Goal: Task Accomplishment & Management: Manage account settings

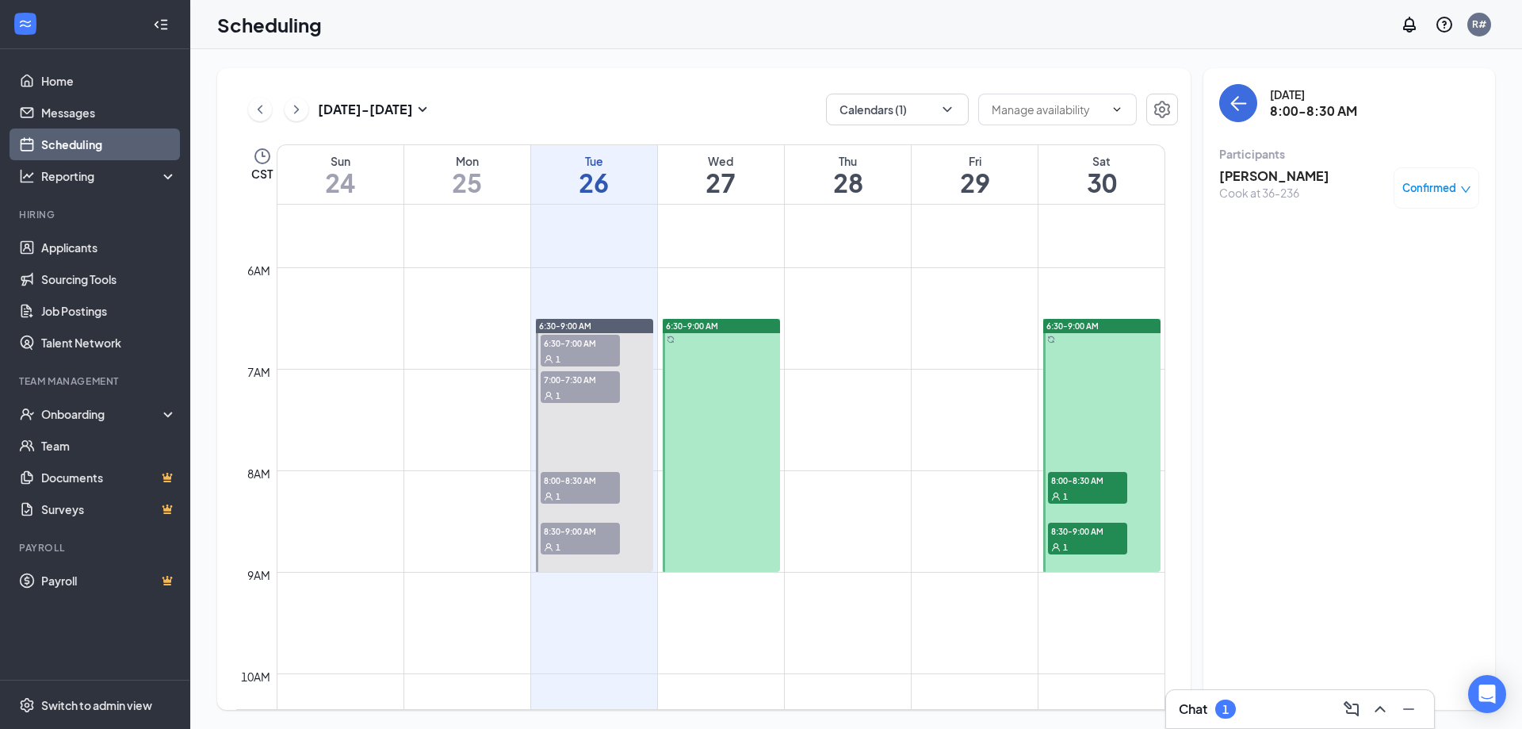
scroll to position [542, 0]
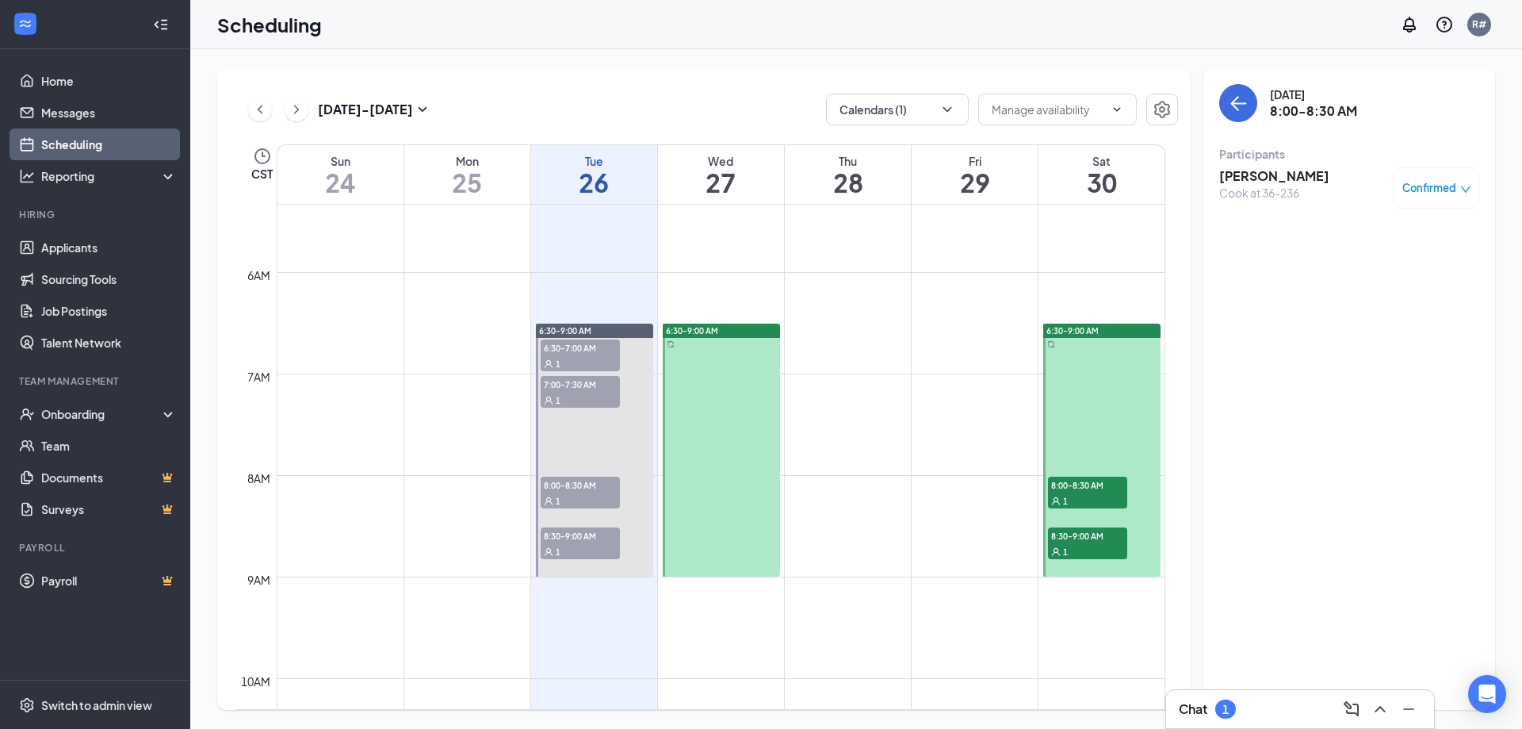
click at [584, 500] on div "1" at bounding box center [580, 500] width 79 height 16
click at [1441, 184] on span "Confirmed" at bounding box center [1430, 188] width 54 height 16
click at [1388, 289] on span "Mark as no-show" at bounding box center [1390, 293] width 88 height 17
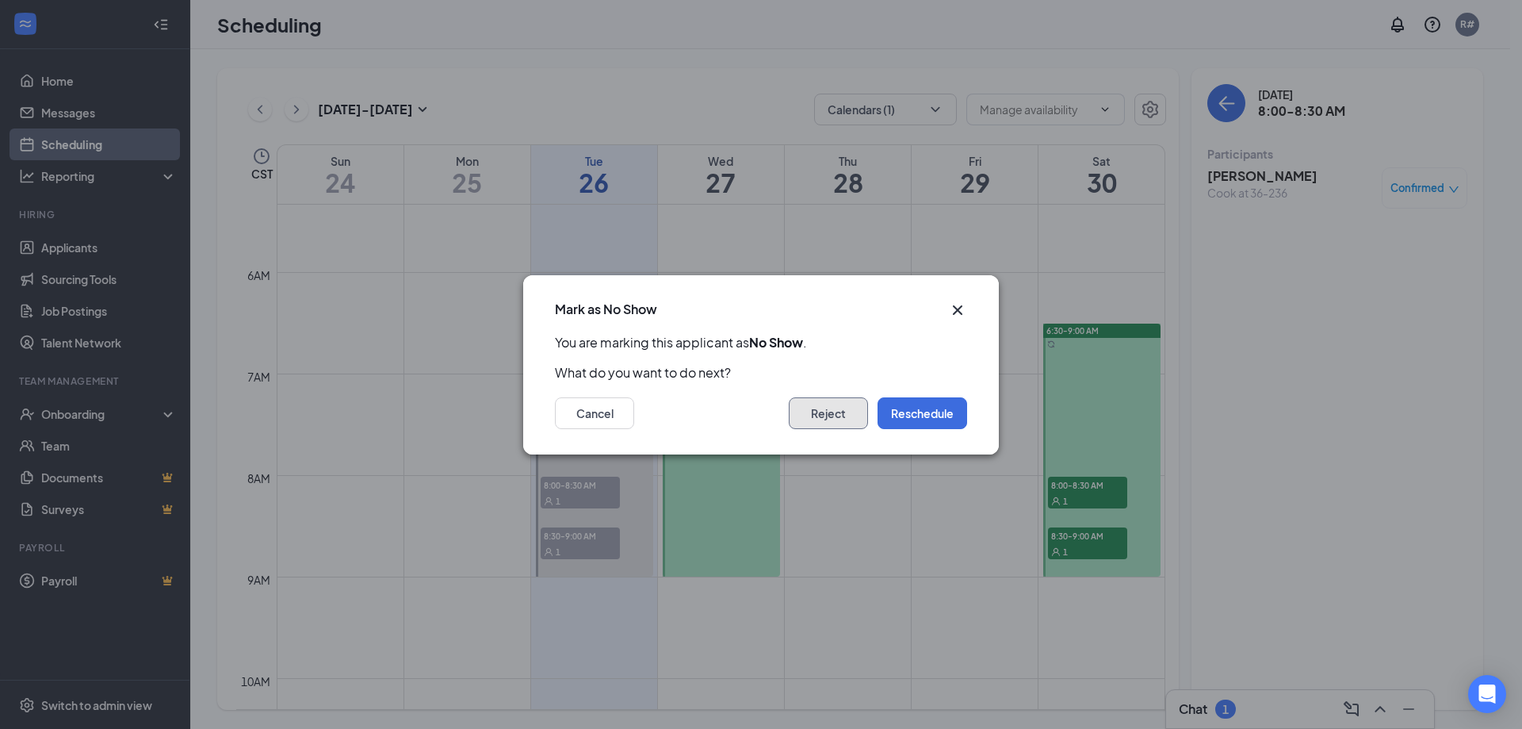
click at [812, 419] on button "Reject" at bounding box center [828, 413] width 79 height 32
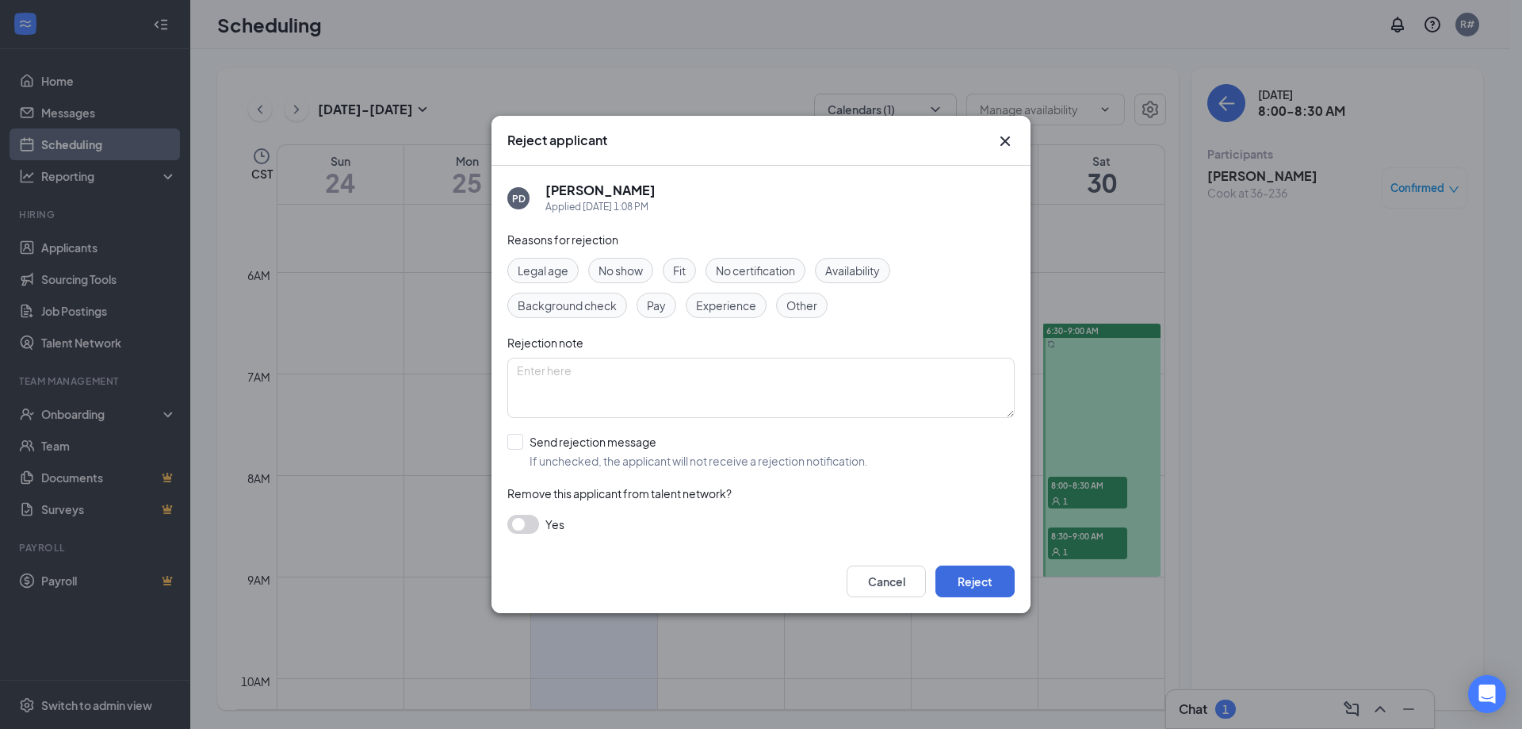
click at [641, 277] on span "No show" at bounding box center [621, 270] width 44 height 17
click at [983, 579] on button "Reject" at bounding box center [975, 581] width 79 height 32
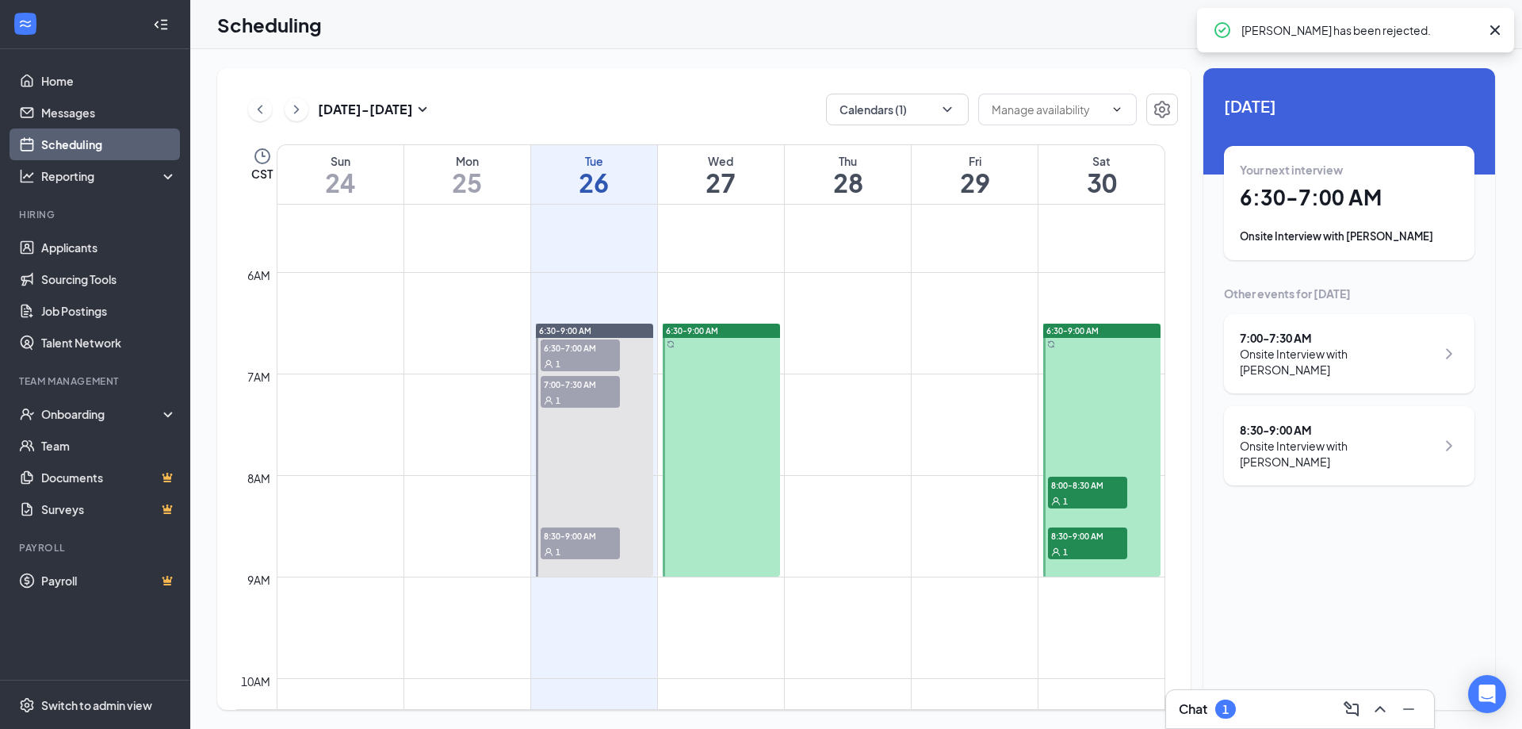
click at [601, 545] on div "1" at bounding box center [580, 551] width 79 height 16
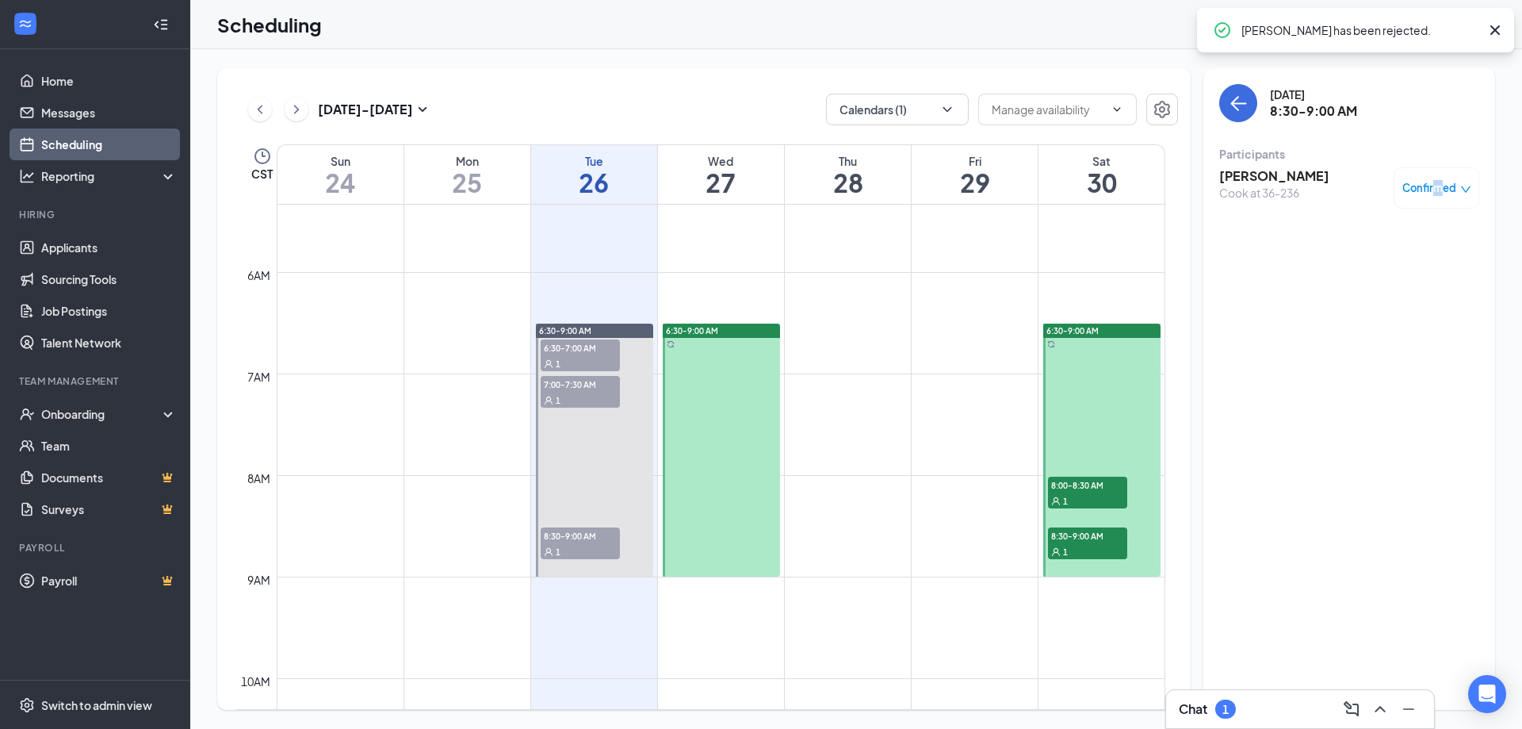
click at [1438, 186] on span "Confirmed" at bounding box center [1430, 188] width 54 height 16
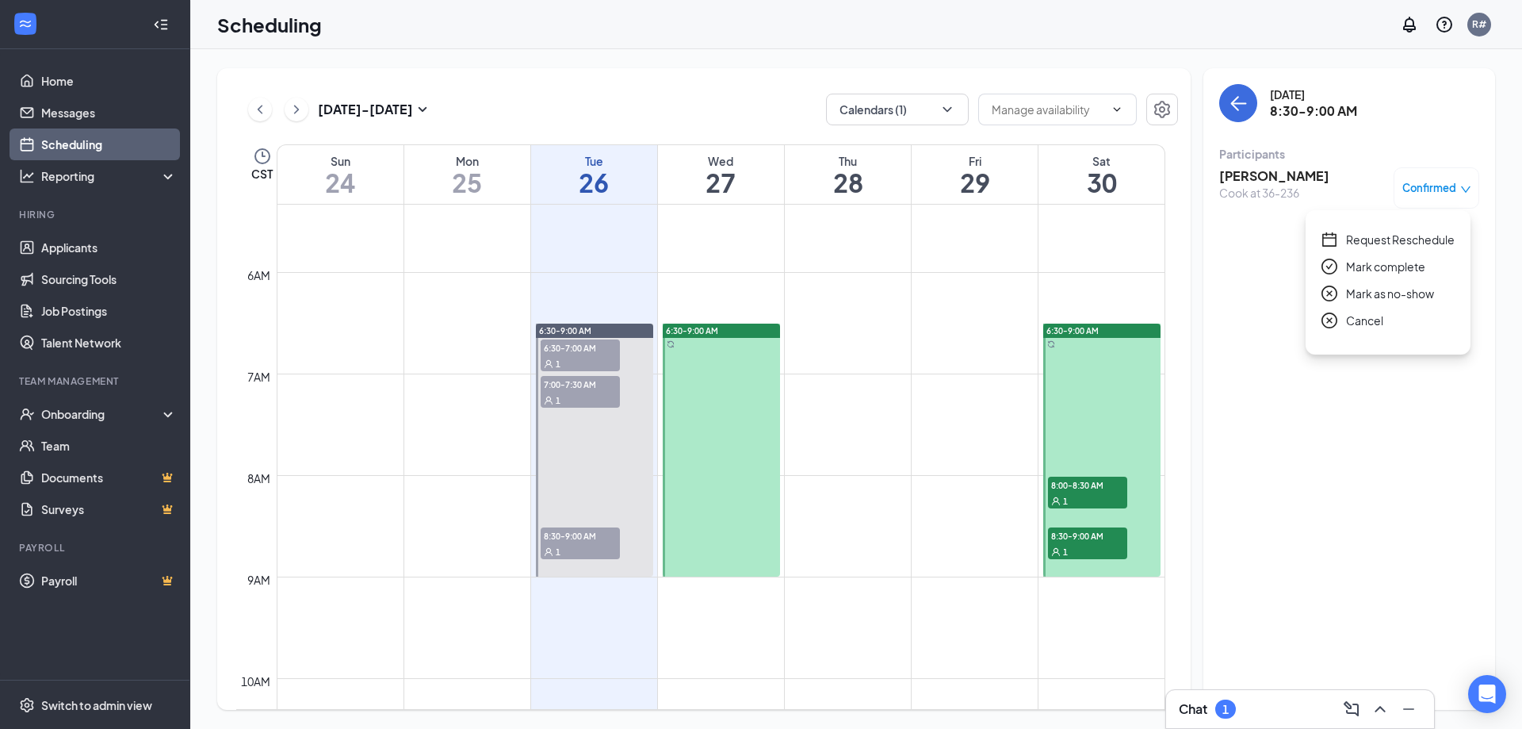
click at [1356, 294] on span "Mark as no-show" at bounding box center [1390, 293] width 88 height 17
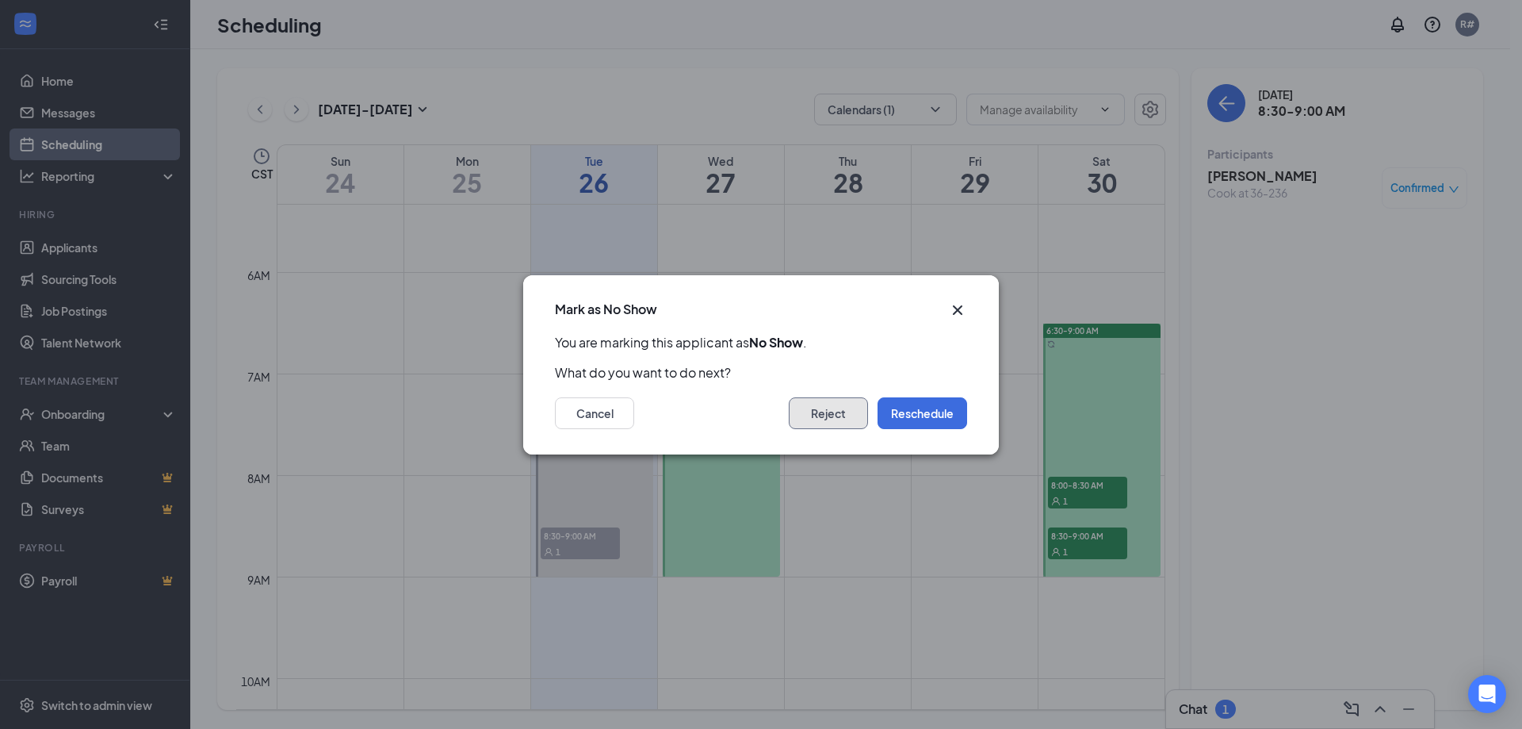
click at [828, 404] on button "Reject" at bounding box center [828, 413] width 79 height 32
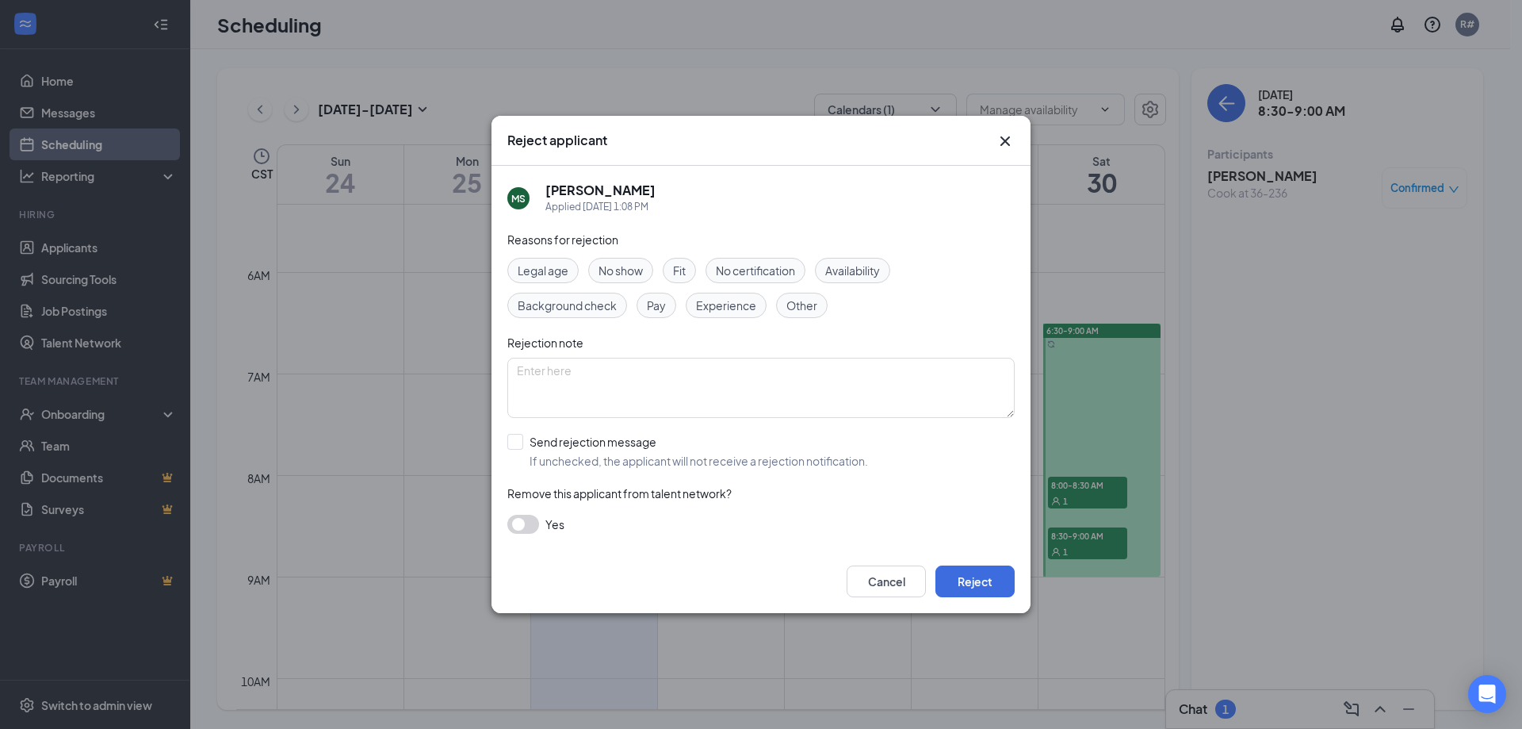
click at [630, 277] on span "No show" at bounding box center [621, 270] width 44 height 17
click at [1001, 583] on button "Reject" at bounding box center [975, 581] width 79 height 32
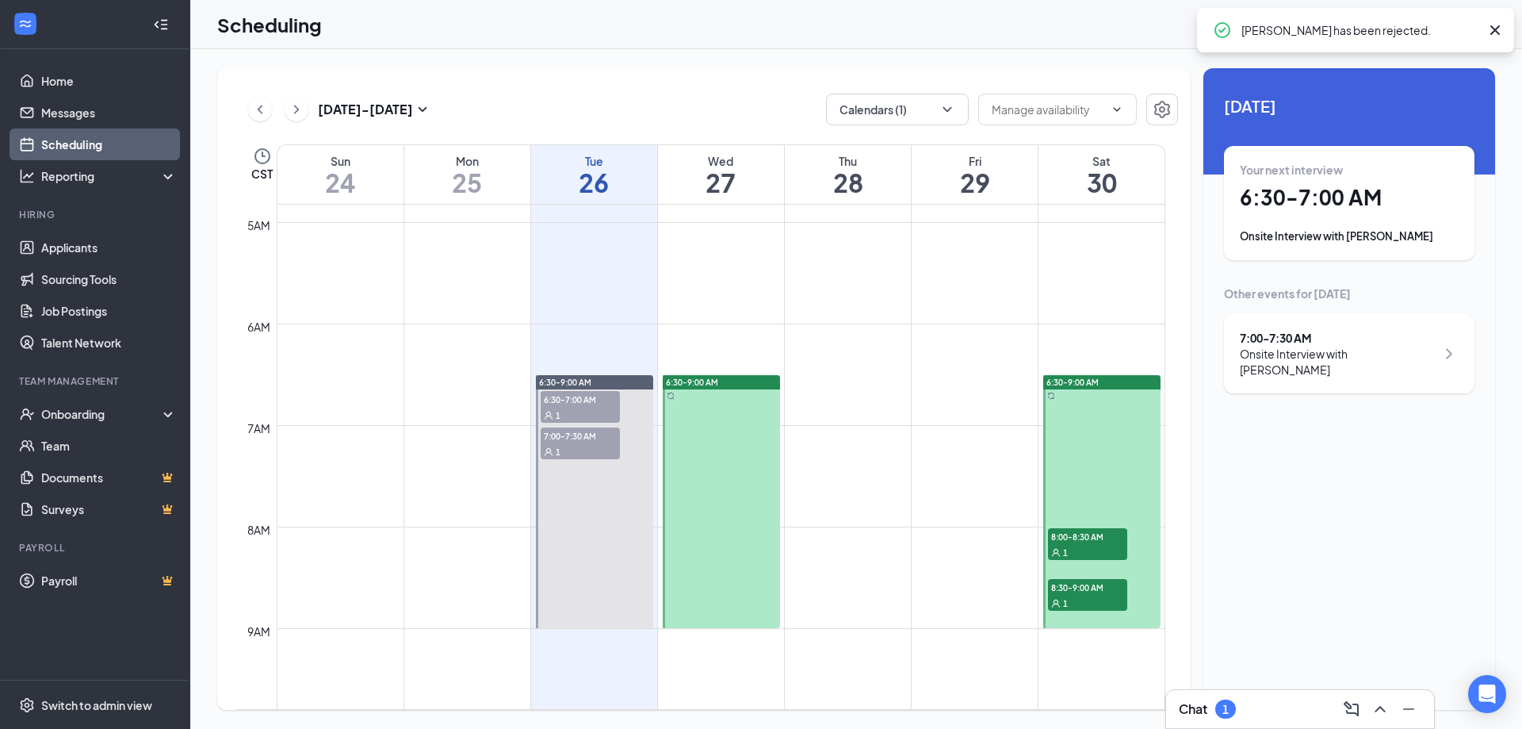
scroll to position [462, 0]
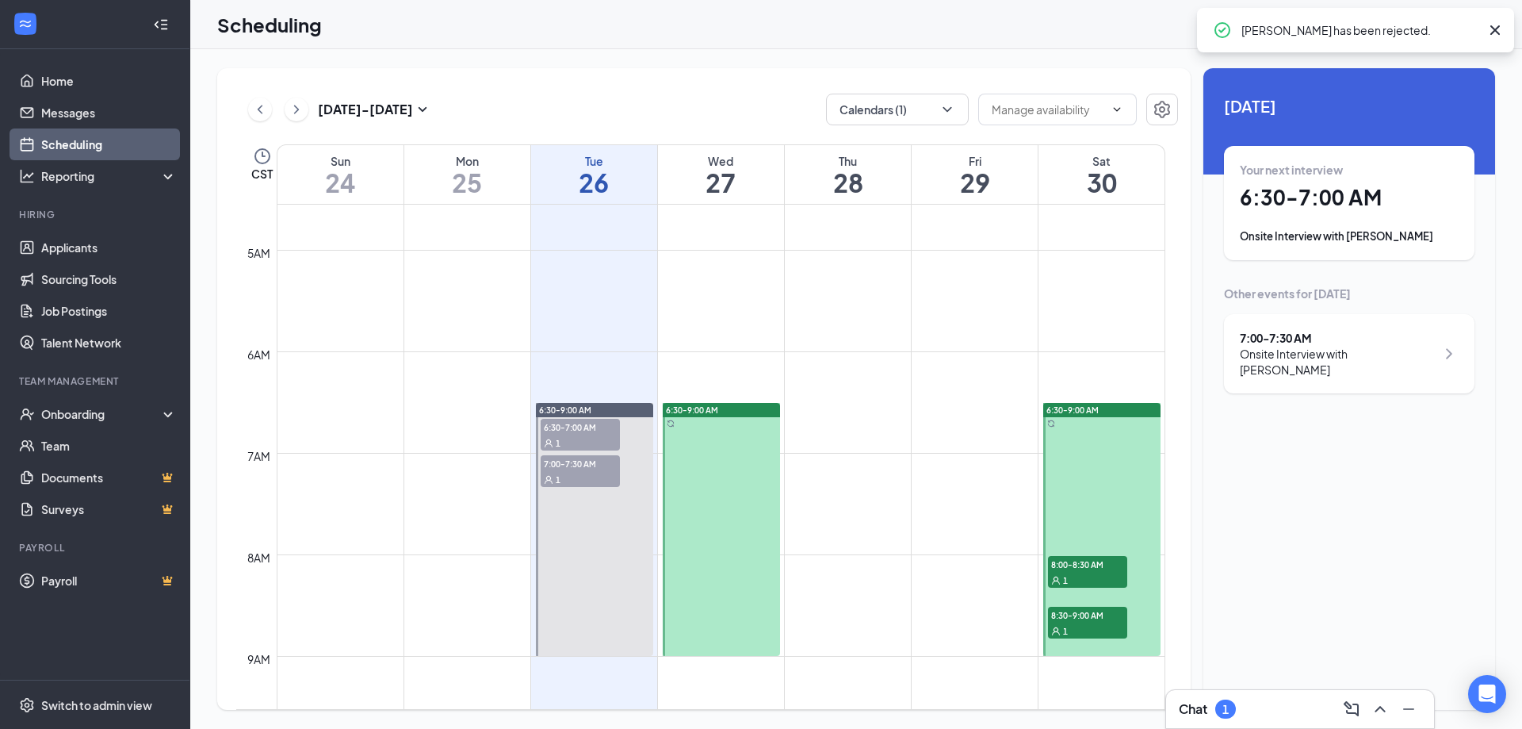
click at [1099, 565] on span "8:00-8:30 AM" at bounding box center [1087, 564] width 79 height 16
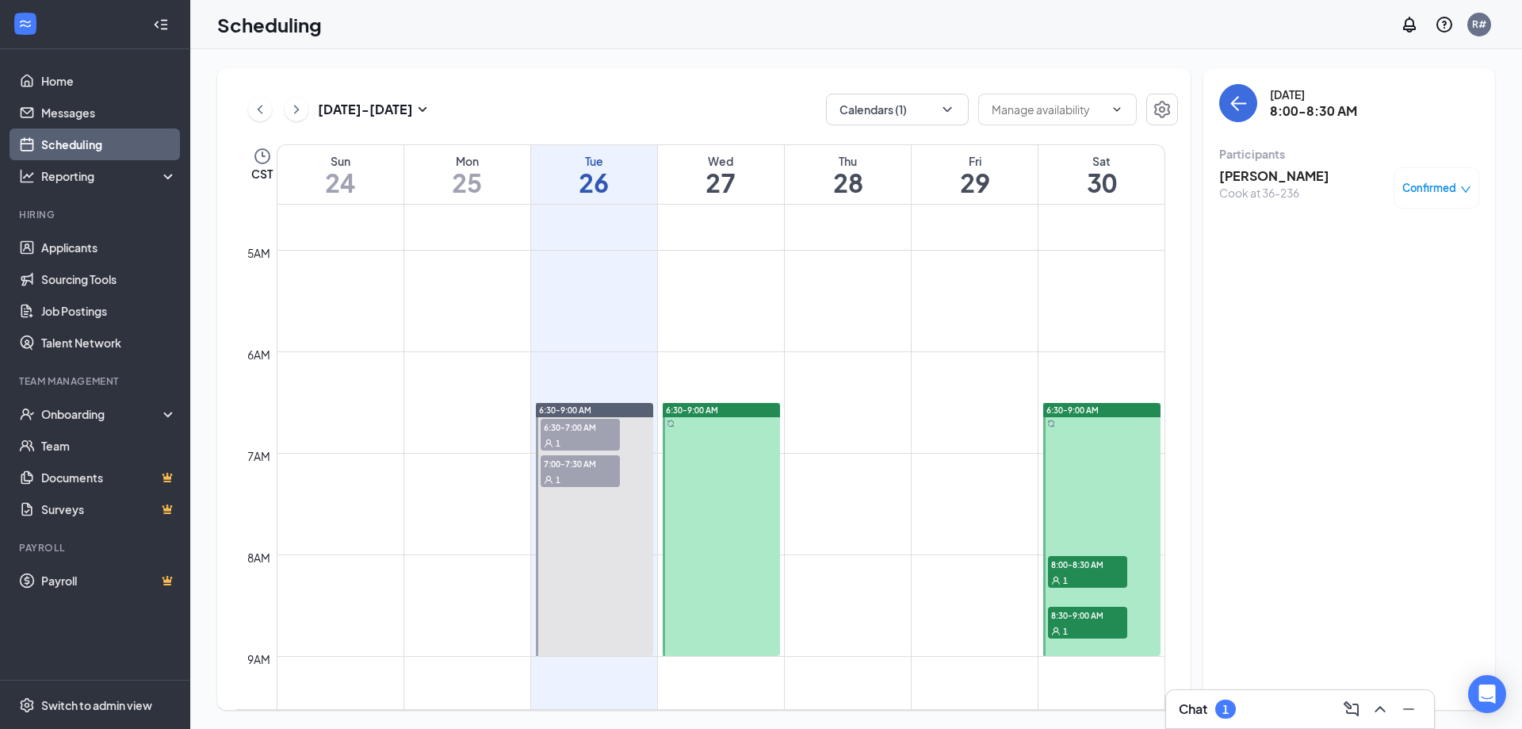
click at [1091, 620] on span "8:30-9:00 AM" at bounding box center [1087, 615] width 79 height 16
